Goal: Information Seeking & Learning: Learn about a topic

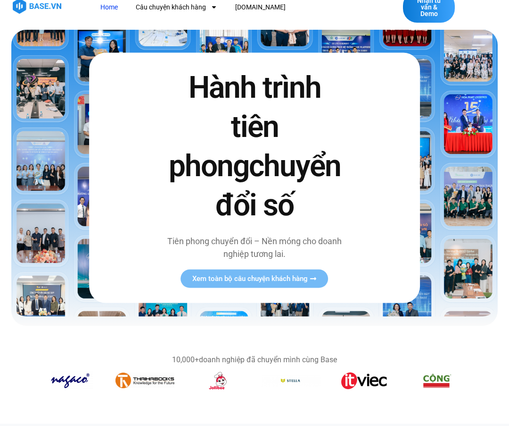
scroll to position [102, 0]
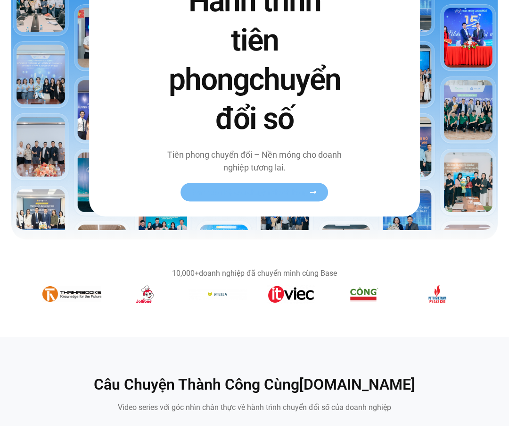
click at [258, 188] on span "Xem toàn bộ câu chuyện khách hàng" at bounding box center [250, 191] width 116 height 7
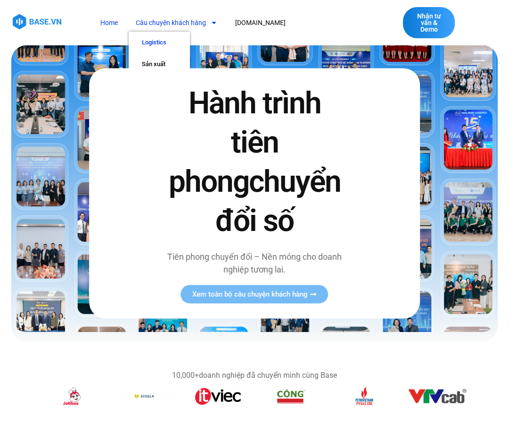
click at [166, 40] on link "Logistics" at bounding box center [159, 43] width 61 height 22
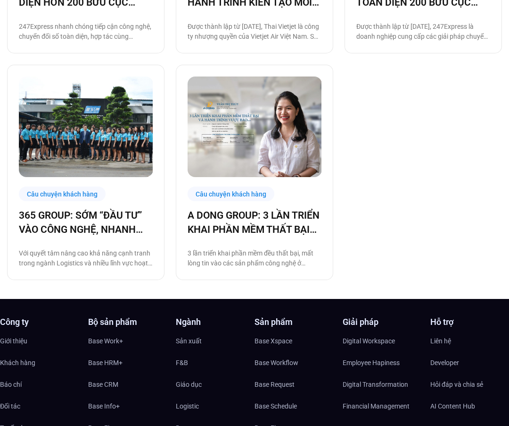
scroll to position [702, 0]
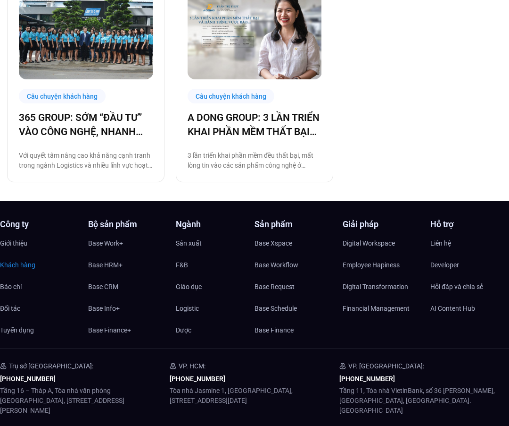
click at [24, 269] on span "Khách hàng" at bounding box center [17, 265] width 35 height 14
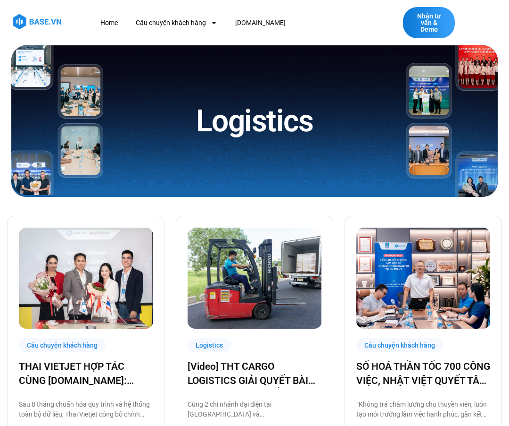
scroll to position [788, 0]
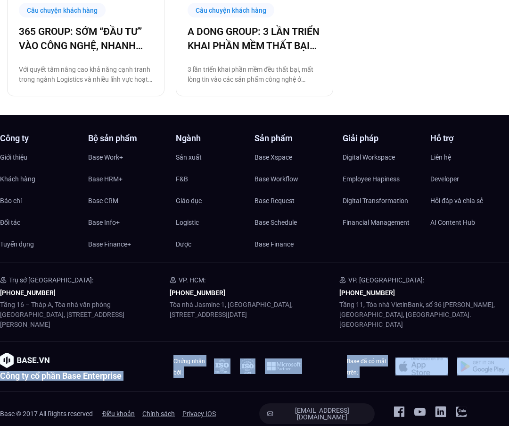
drag, startPoint x: 141, startPoint y: 370, endPoint x: 0, endPoint y: 359, distance: 141.5
click at [0, 359] on div "Công ty Giới thiệu Khách hàng Báo chí Đối tác Tuyển dụng Bộ sản phẩm Base Work+…" at bounding box center [254, 279] width 509 height 290
click at [31, 371] on h2 "Công ty cổ phần Base Enterprise" at bounding box center [61, 375] width 122 height 8
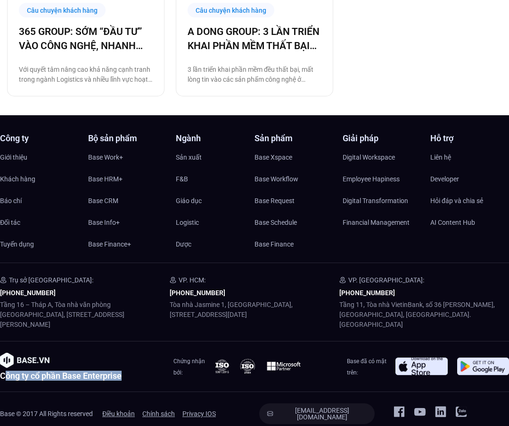
drag, startPoint x: 3, startPoint y: 366, endPoint x: 132, endPoint y: 363, distance: 128.3
click at [131, 363] on div "Công ty cổ phần Base Enterprise" at bounding box center [81, 365] width 162 height 27
click at [132, 363] on div "Công ty cổ phần Base Enterprise" at bounding box center [81, 365] width 162 height 27
click at [121, 371] on h2 "Công ty cổ phần Base Enterprise" at bounding box center [61, 375] width 122 height 8
drag, startPoint x: 124, startPoint y: 367, endPoint x: 0, endPoint y: 365, distance: 123.6
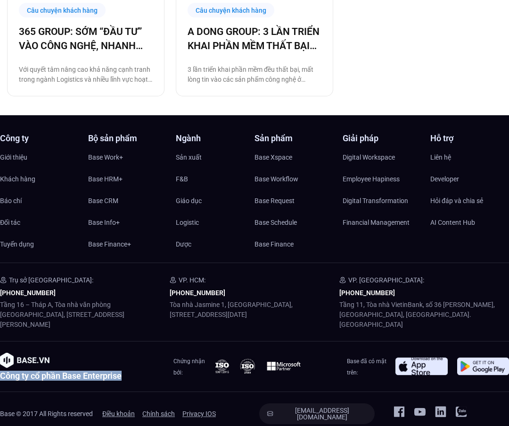
click at [0, 365] on div "Công ty cổ phần Base Enterprise" at bounding box center [81, 365] width 162 height 27
copy h2 "Công ty cổ phần Base Enterprise"
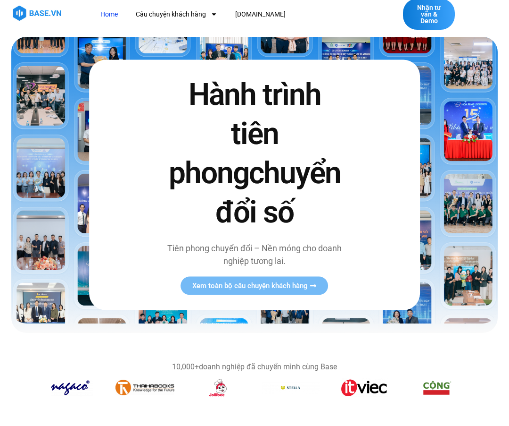
scroll to position [26, 0]
